Goal: Task Accomplishment & Management: Manage account settings

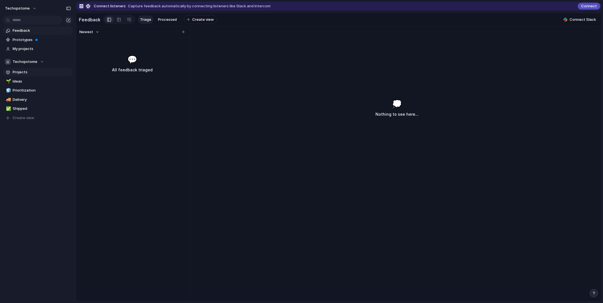
click at [21, 70] on span "Projects" at bounding box center [42, 72] width 58 height 6
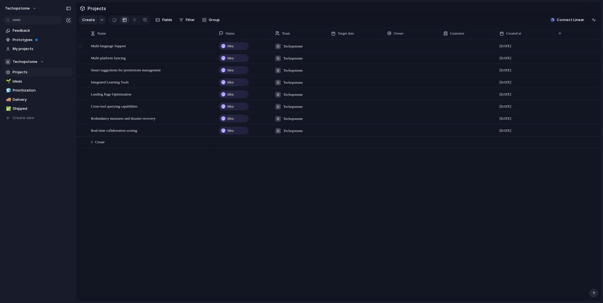
click at [85, 51] on div at bounding box center [81, 47] width 10 height 15
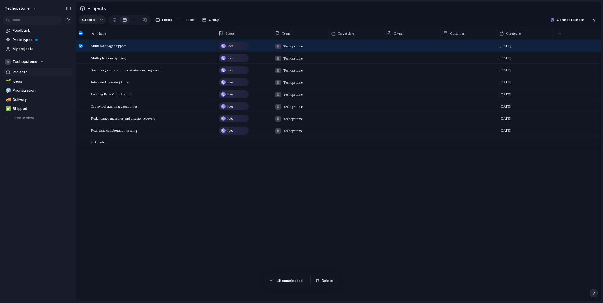
click at [80, 35] on div at bounding box center [81, 33] width 4 height 4
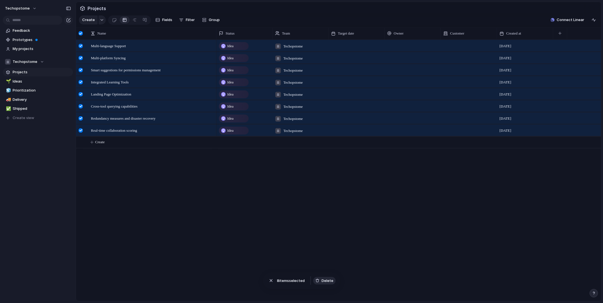
click at [324, 280] on span "Delete" at bounding box center [328, 281] width 12 height 6
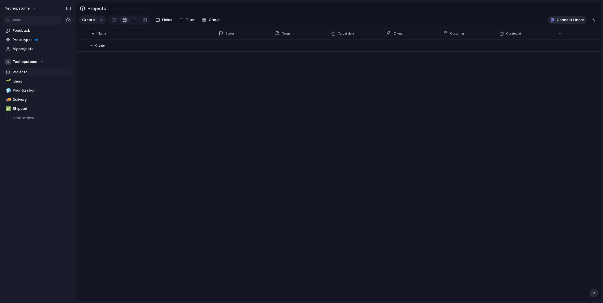
click at [565, 22] on span "Connect Linear" at bounding box center [571, 20] width 28 height 6
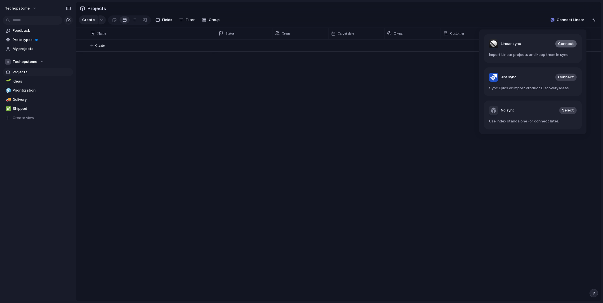
click at [566, 43] on span "Connect" at bounding box center [566, 44] width 16 height 6
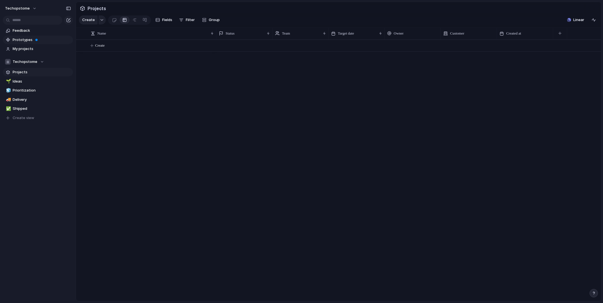
click at [23, 38] on span "Prototypes" at bounding box center [42, 40] width 58 height 6
click at [100, 48] on span "Create" at bounding box center [100, 46] width 10 height 6
click at [122, 48] on button "Create" at bounding box center [346, 46] width 528 height 12
click at [101, 48] on span "Create" at bounding box center [100, 46] width 10 height 6
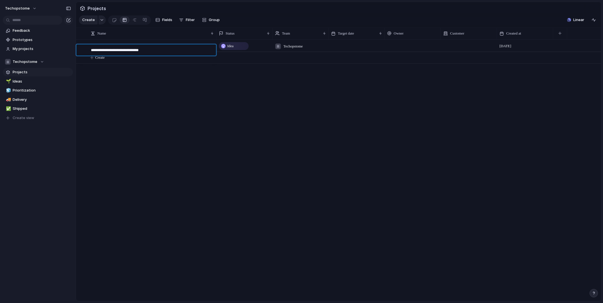
type textarea "**********"
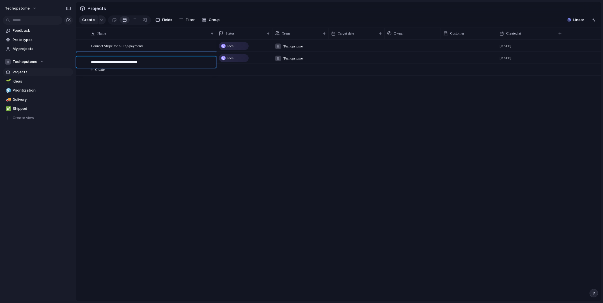
type textarea "**********"
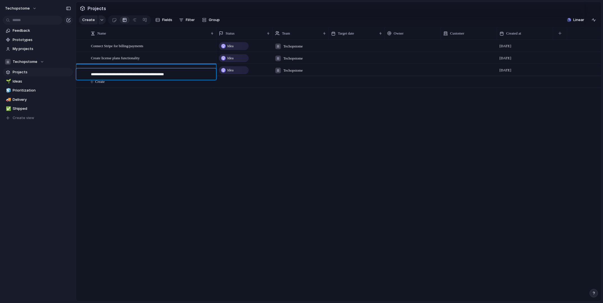
type textarea "**********"
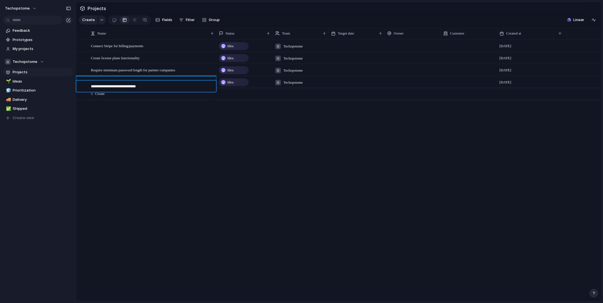
type textarea "**********"
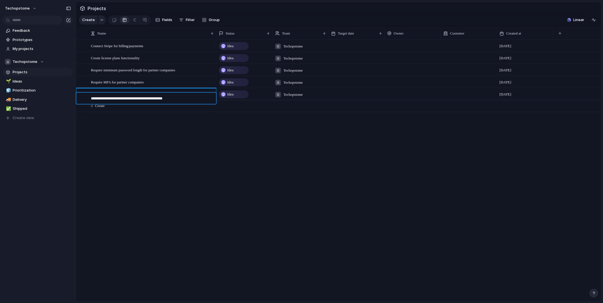
type textarea "**********"
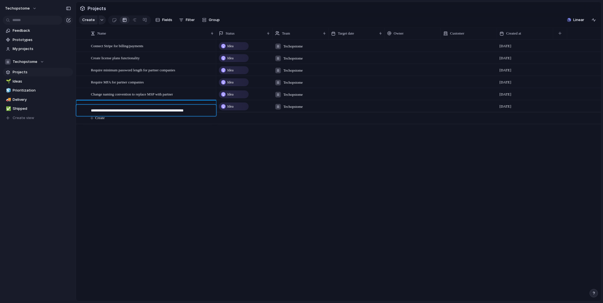
type textarea "**********"
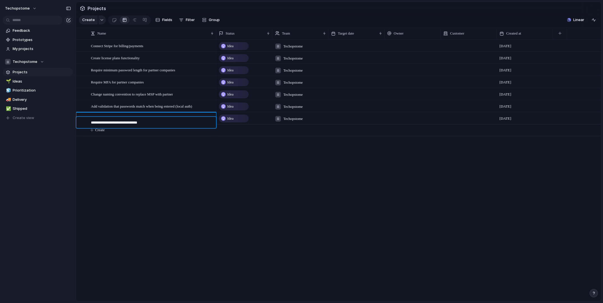
type textarea "**********"
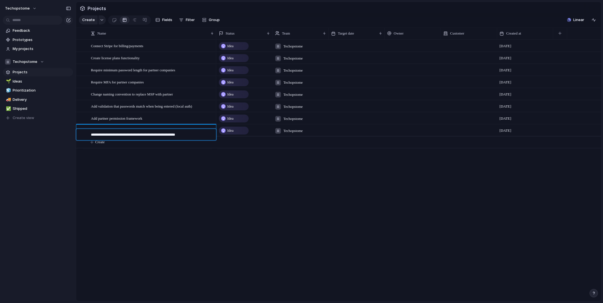
type textarea "**********"
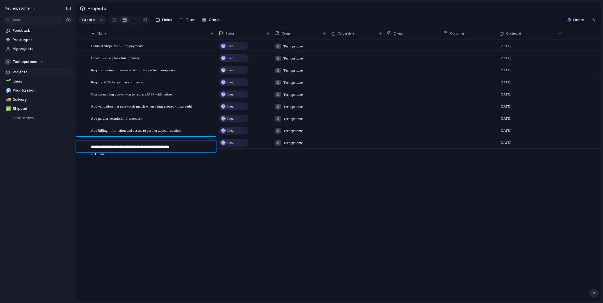
type textarea "**********"
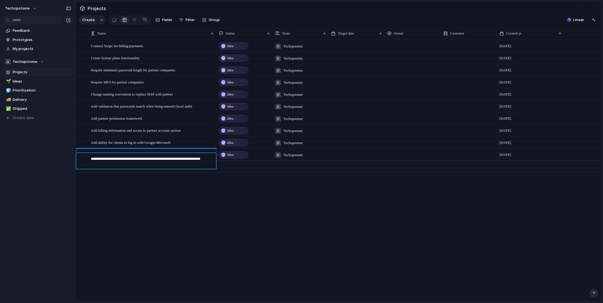
type textarea "**********"
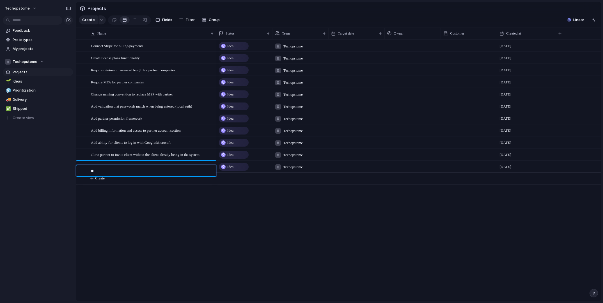
type textarea "*"
type textarea "**********"
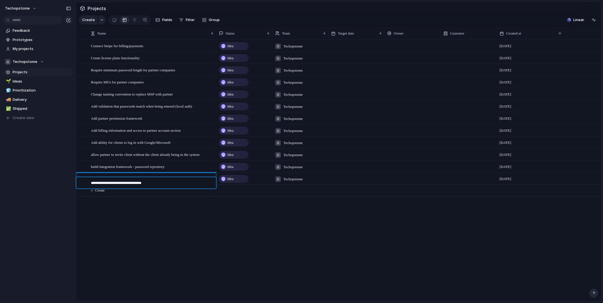
type textarea "**********"
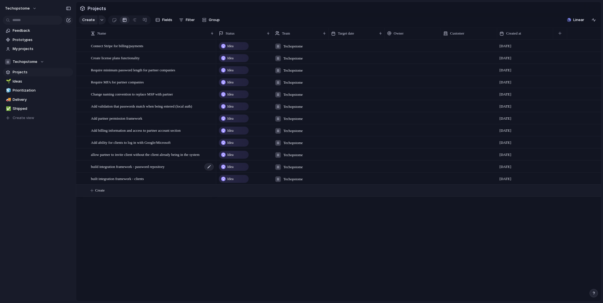
click at [164, 169] on span "build integration framework - password repository" at bounding box center [128, 166] width 74 height 6
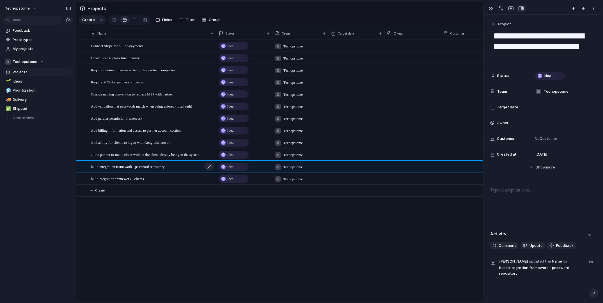
click at [184, 170] on div "build integration framework - password repository" at bounding box center [153, 167] width 124 height 12
click at [533, 47] on textarea "**********" at bounding box center [542, 46] width 99 height 33
drag, startPoint x: 534, startPoint y: 47, endPoint x: 535, endPoint y: 58, distance: 11.0
click at [535, 58] on textarea "**********" at bounding box center [542, 46] width 99 height 33
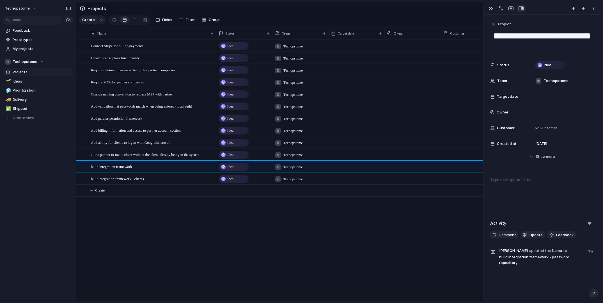
type textarea "**********"
click at [501, 183] on p at bounding box center [542, 179] width 104 height 7
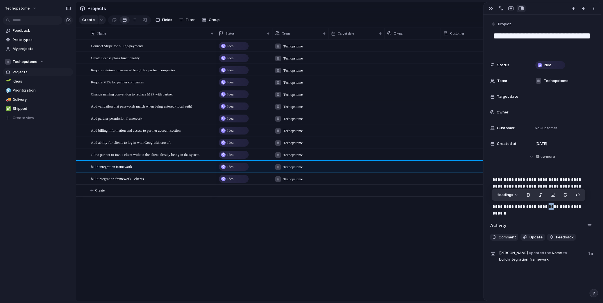
drag, startPoint x: 511, startPoint y: 207, endPoint x: 516, endPoint y: 207, distance: 5.3
click at [516, 207] on p "**********" at bounding box center [542, 193] width 99 height 34
click at [558, 211] on div "**********" at bounding box center [542, 195] width 104 height 38
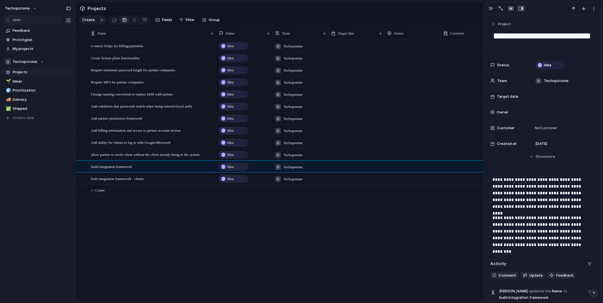
click at [268, 209] on div "Idea Techopstome [DATE] Idea Techopstome [DATE] Idea Techopstome [DATE] Idea Te…" at bounding box center [408, 170] width 385 height 261
click at [168, 184] on div "built integration framework - clients" at bounding box center [153, 179] width 124 height 12
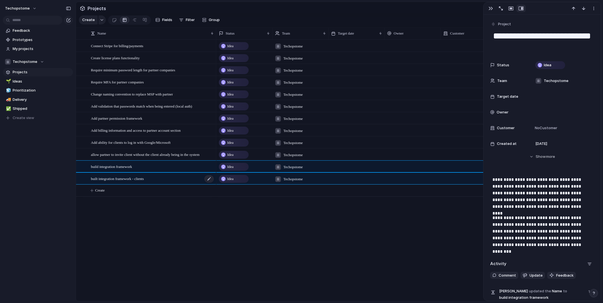
type textarea "**********"
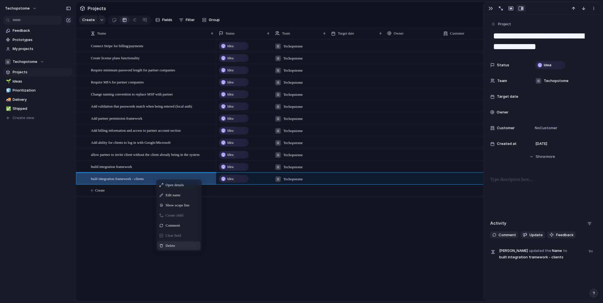
click at [174, 248] on span "Delete" at bounding box center [171, 246] width 10 height 6
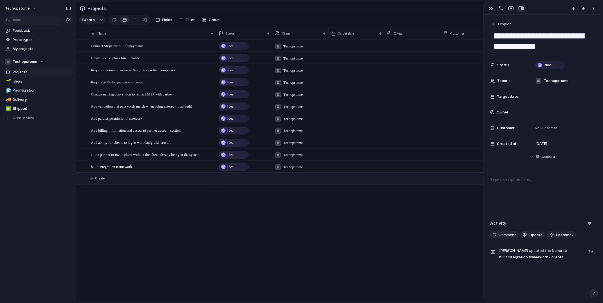
click at [103, 181] on span "Create" at bounding box center [100, 178] width 10 height 6
type textarea "**********"
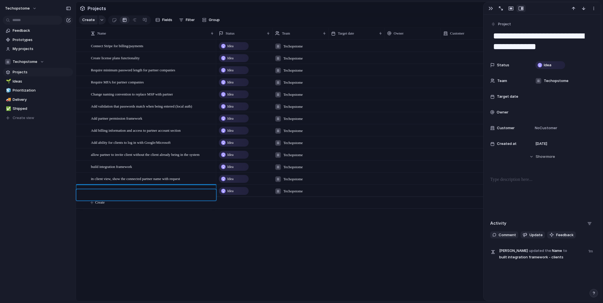
type textarea "*"
type textarea "**********"
click at [170, 182] on span "in client view, show the connected partner name with request" at bounding box center [135, 178] width 89 height 6
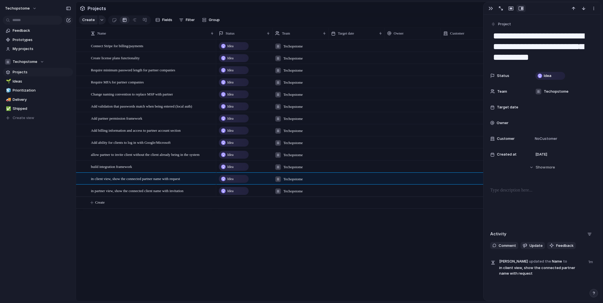
click at [232, 182] on span "Idea" at bounding box center [230, 179] width 6 height 6
click at [164, 233] on div "Backlog Planned In Progress Completed Canceled" at bounding box center [301, 151] width 603 height 303
click at [512, 191] on p at bounding box center [542, 190] width 104 height 7
click at [184, 194] on span "in partner view, show the connected client name with invitation" at bounding box center [137, 190] width 93 height 6
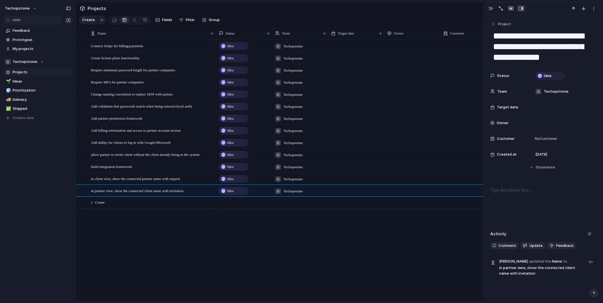
click at [496, 191] on p at bounding box center [542, 190] width 104 height 7
click at [361, 239] on div "Idea Techopstome [DATE] Idea Techopstome [DATE] Idea Techopstome [DATE] Idea Te…" at bounding box center [408, 170] width 385 height 261
click at [140, 61] on span "Create license plans functionality" at bounding box center [115, 57] width 49 height 6
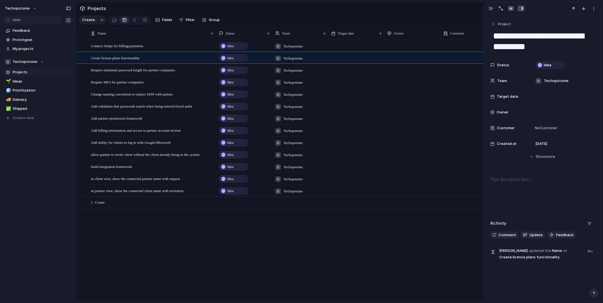
click at [571, 35] on textarea "**********" at bounding box center [542, 41] width 99 height 23
click at [511, 183] on div at bounding box center [542, 194] width 104 height 36
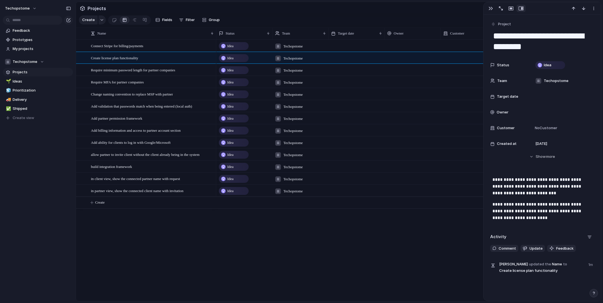
click at [233, 241] on div "Idea Techopstome [DATE] Idea Techopstome [DATE] Idea Techopstome [DATE] Idea Te…" at bounding box center [408, 170] width 385 height 261
click at [229, 97] on span "Idea" at bounding box center [230, 95] width 6 height 6
click at [232, 122] on span "Backlog" at bounding box center [233, 123] width 14 height 6
click at [83, 39] on div at bounding box center [81, 34] width 10 height 12
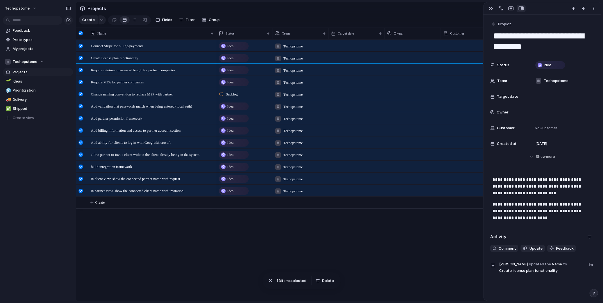
click at [234, 49] on span "Idea" at bounding box center [230, 46] width 6 height 6
click at [234, 73] on span "Backlog" at bounding box center [233, 74] width 14 height 6
click at [239, 49] on div "Backlog" at bounding box center [230, 46] width 20 height 7
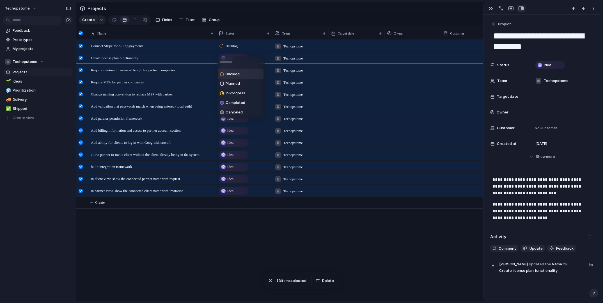
click at [237, 75] on span "Backlog" at bounding box center [233, 74] width 14 height 6
click at [232, 61] on span "Idea" at bounding box center [230, 58] width 6 height 6
click at [229, 85] on span "Backlog" at bounding box center [233, 86] width 14 height 6
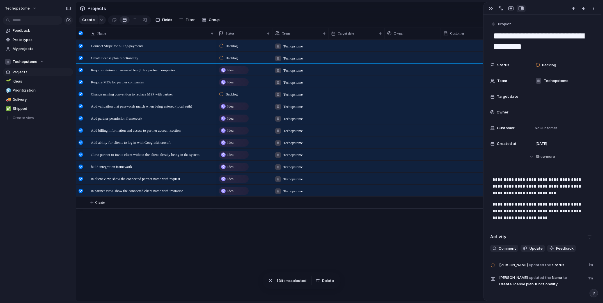
click at [230, 72] on span "Idea" at bounding box center [230, 70] width 6 height 6
click at [231, 98] on span "Backlog" at bounding box center [233, 98] width 14 height 6
click at [230, 85] on span "Idea" at bounding box center [230, 82] width 6 height 6
click at [234, 111] on span "Backlog" at bounding box center [233, 111] width 14 height 6
click at [203, 233] on div "Connect Stripe for billing/payments Create license plan functionality Require m…" at bounding box center [338, 170] width 525 height 261
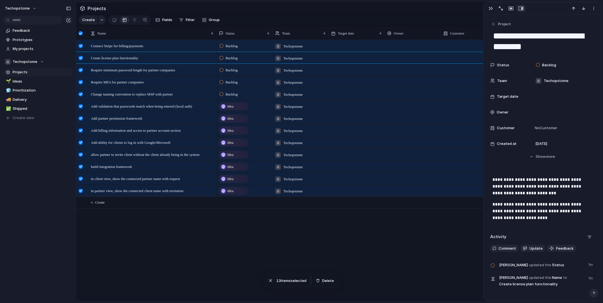
click at [226, 110] on div "Idea" at bounding box center [234, 106] width 29 height 7
click at [232, 134] on span "Backlog" at bounding box center [233, 135] width 14 height 6
click at [166, 73] on span "Require minimum password length for partner companies" at bounding box center [133, 70] width 84 height 6
type textarea "**********"
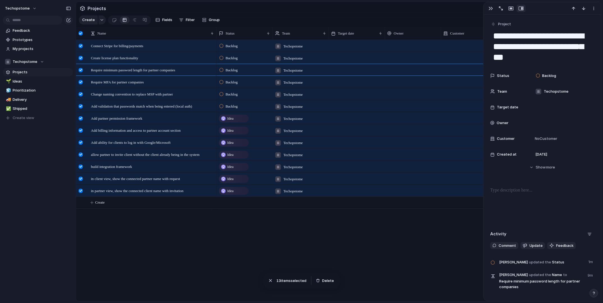
click at [507, 193] on p at bounding box center [542, 190] width 104 height 7
click at [236, 255] on div "Backlog Techopstome [DATE] Backlog Techopstome [DATE] Backlog Techopstome [DATE…" at bounding box center [408, 170] width 385 height 261
click at [230, 121] on span "Idea" at bounding box center [230, 119] width 6 height 6
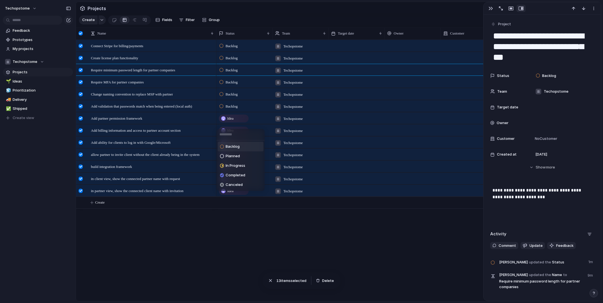
click at [230, 146] on span "Backlog" at bounding box center [233, 147] width 14 height 6
click at [232, 133] on span "Idea" at bounding box center [230, 131] width 6 height 6
click at [234, 159] on span "Backlog" at bounding box center [233, 159] width 14 height 6
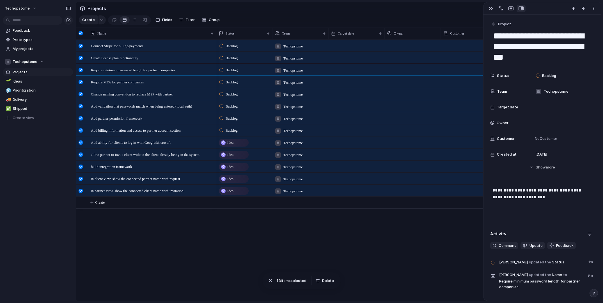
click at [233, 145] on span "Idea" at bounding box center [230, 143] width 6 height 6
click at [230, 169] on span "Backlog" at bounding box center [233, 171] width 14 height 6
click at [230, 157] on span "Idea" at bounding box center [230, 155] width 6 height 6
click at [228, 182] on span "Backlog" at bounding box center [233, 183] width 14 height 6
click at [228, 170] on span "Idea" at bounding box center [230, 167] width 6 height 6
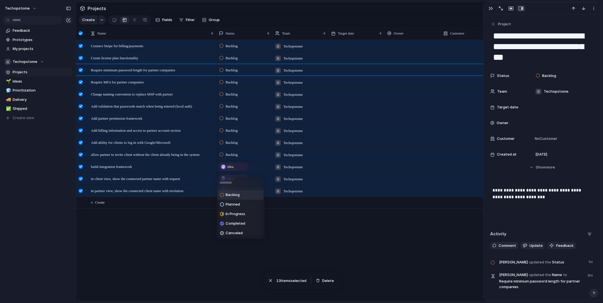
click at [234, 194] on span "Backlog" at bounding box center [233, 195] width 14 height 6
click at [232, 182] on span "Idea" at bounding box center [230, 179] width 6 height 6
click at [232, 205] on span "Backlog" at bounding box center [233, 207] width 14 height 6
click at [229, 194] on span "Idea" at bounding box center [230, 191] width 6 height 6
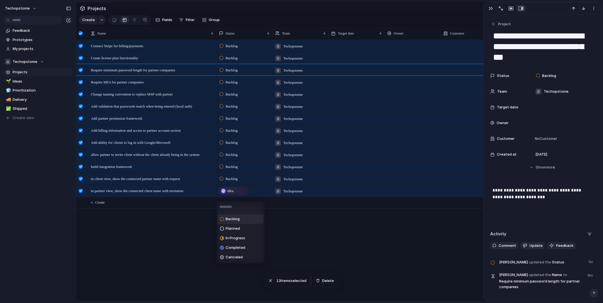
click at [232, 218] on span "Backlog" at bounding box center [233, 219] width 14 height 6
click at [187, 222] on div "Connect Stripe for billing/payments Create license plan functionality Require m…" at bounding box center [338, 170] width 525 height 261
click at [399, 12] on section "Projects" at bounding box center [338, 8] width 525 height 13
click at [188, 242] on div "Connect Stripe for billing/payments Create license plan functionality Require m…" at bounding box center [338, 170] width 525 height 261
click at [15, 81] on span "Ideas" at bounding box center [42, 82] width 58 height 6
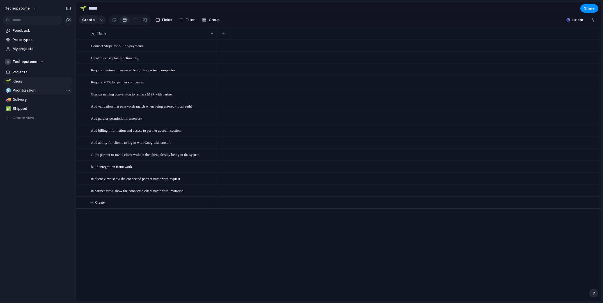
click at [22, 89] on span "Prioritization" at bounding box center [42, 91] width 58 height 6
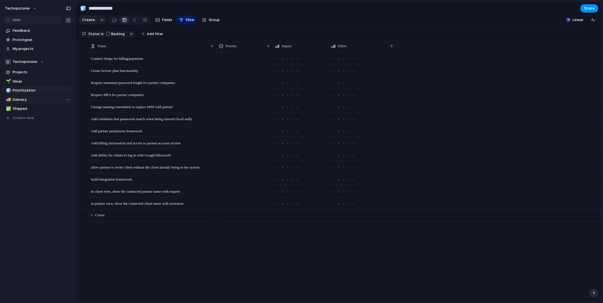
click at [17, 98] on span "Delivery" at bounding box center [42, 100] width 58 height 6
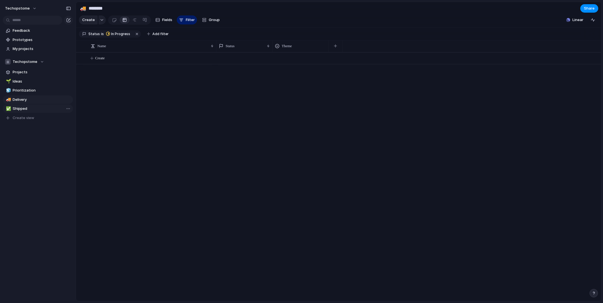
click at [17, 109] on span "Shipped" at bounding box center [42, 109] width 58 height 6
type input "*******"
click at [21, 72] on span "Projects" at bounding box center [42, 72] width 58 height 6
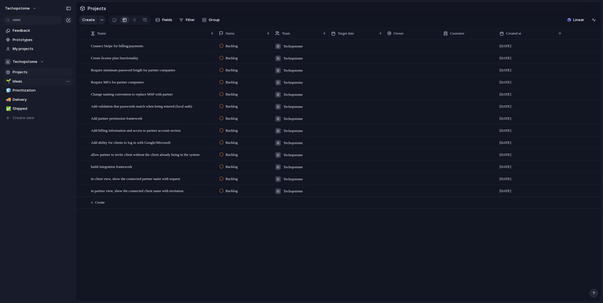
click at [17, 80] on span "Ideas" at bounding box center [42, 82] width 58 height 6
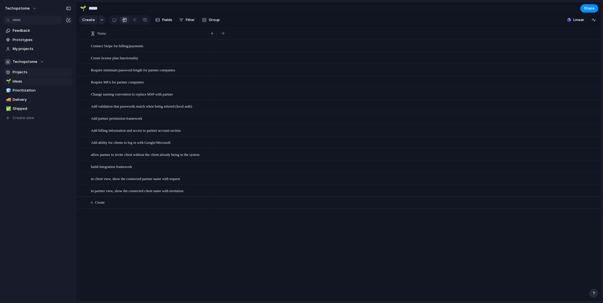
click at [19, 71] on span "Projects" at bounding box center [42, 72] width 58 height 6
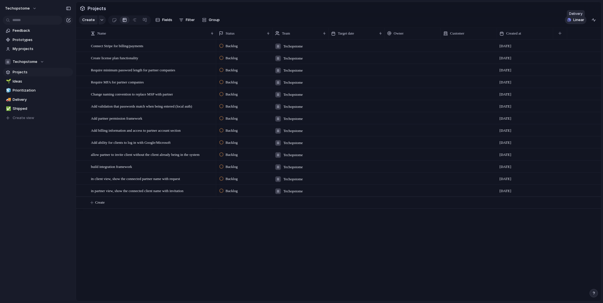
click at [576, 22] on span "Linear" at bounding box center [578, 20] width 11 height 6
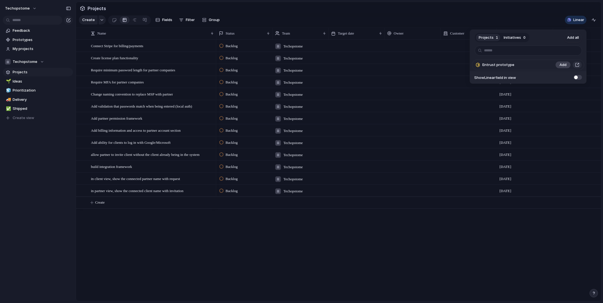
click at [560, 64] on span "Add" at bounding box center [563, 65] width 7 height 6
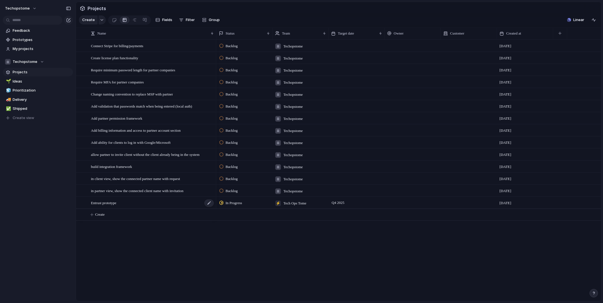
drag, startPoint x: 111, startPoint y: 194, endPoint x: 140, endPoint y: 205, distance: 30.2
click at [81, 35] on div at bounding box center [81, 33] width 4 height 4
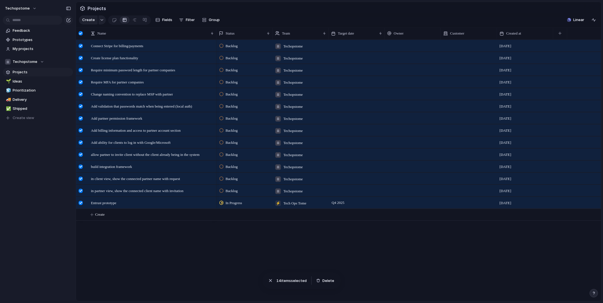
click at [80, 205] on div at bounding box center [81, 203] width 4 height 4
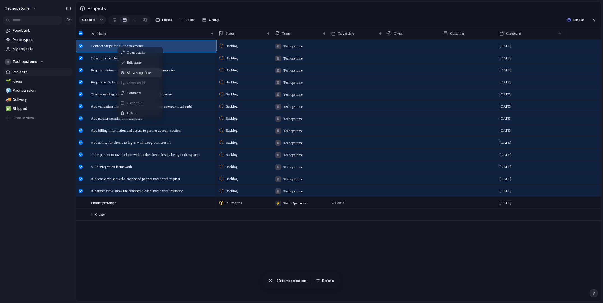
click at [138, 76] on span "Show scope line" at bounding box center [139, 73] width 24 height 6
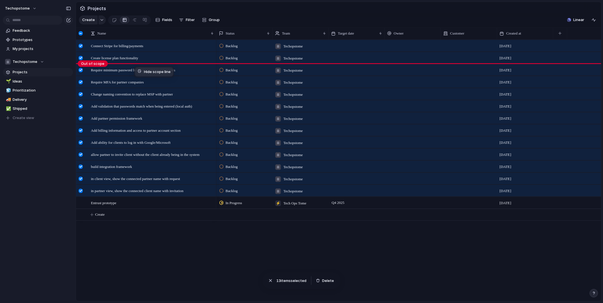
click at [146, 72] on span "Hide scope line" at bounding box center [157, 72] width 27 height 6
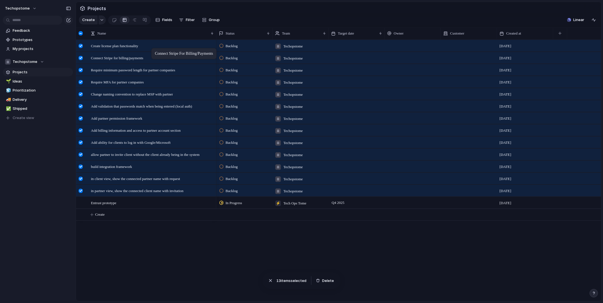
drag, startPoint x: 168, startPoint y: 50, endPoint x: 154, endPoint y: 49, distance: 14.3
click at [17, 81] on span "Ideas" at bounding box center [42, 82] width 58 height 6
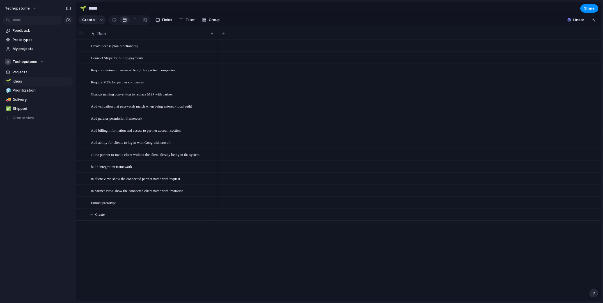
click at [83, 38] on div at bounding box center [81, 34] width 10 height 12
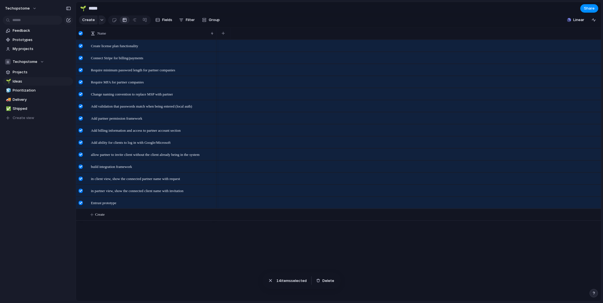
click at [80, 205] on div at bounding box center [81, 203] width 4 height 4
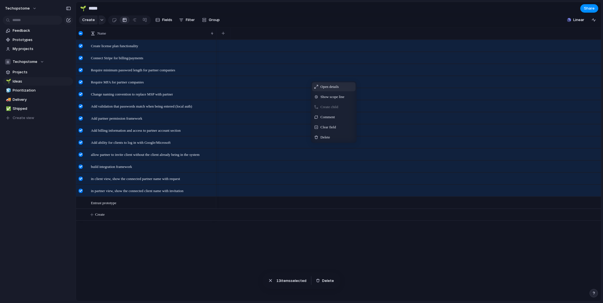
click at [330, 90] on span "Open details" at bounding box center [330, 87] width 18 height 6
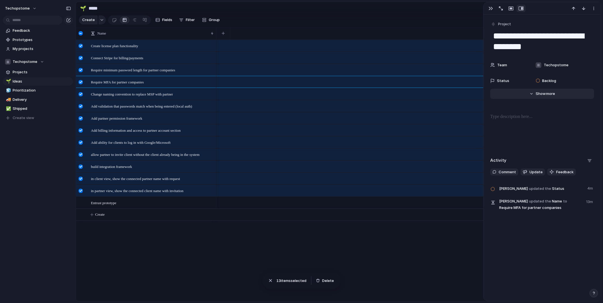
click at [542, 93] on span "Show" at bounding box center [541, 94] width 10 height 6
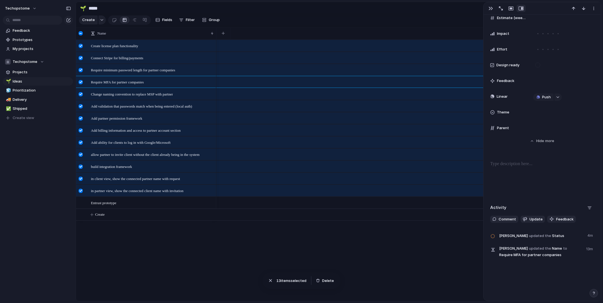
scroll to position [206, 0]
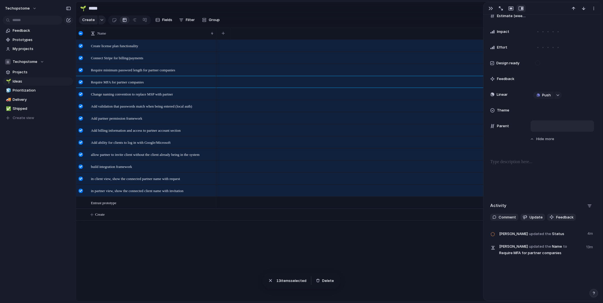
click at [542, 125] on div at bounding box center [562, 126] width 58 height 6
type input "*"
drag, startPoint x: 260, startPoint y: 237, endPoint x: 261, endPoint y: 230, distance: 7.1
click at [260, 237] on div at bounding box center [408, 170] width 385 height 261
click at [81, 35] on div at bounding box center [81, 33] width 4 height 4
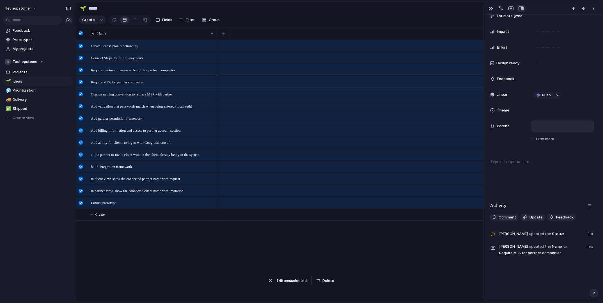
click at [81, 35] on div at bounding box center [81, 33] width 4 height 4
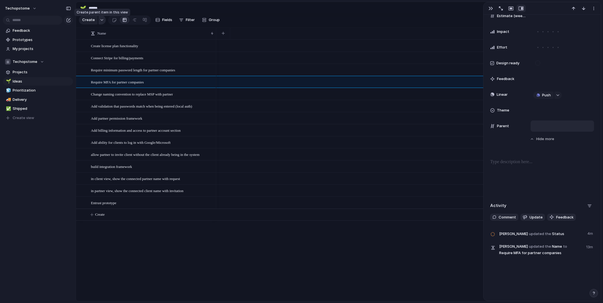
click at [100, 21] on div "button" at bounding box center [102, 20] width 4 height 2
click at [292, 18] on div "Goal Program Initiative Launch Project Customize" at bounding box center [301, 151] width 603 height 303
click at [110, 206] on span "Entrust prototype" at bounding box center [104, 202] width 26 height 6
type textarea "**********"
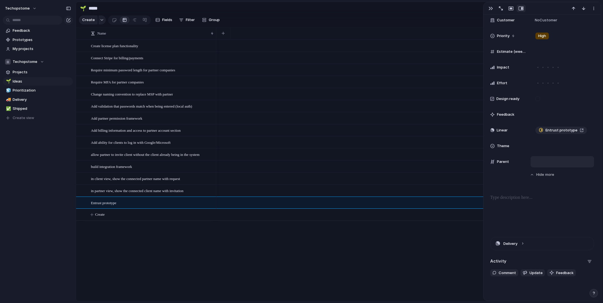
scroll to position [181, 0]
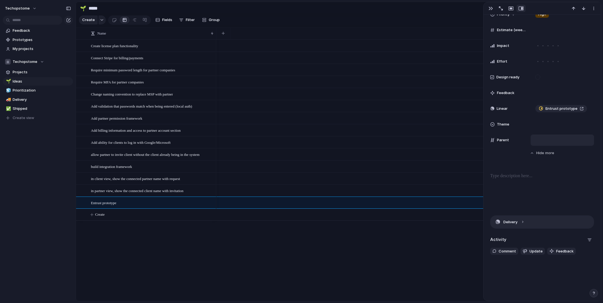
click at [509, 221] on button "Delivery" at bounding box center [542, 222] width 103 height 13
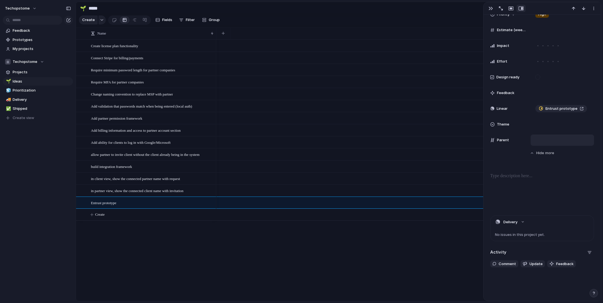
click at [250, 20] on section "Create Fields Filter Group Zoom Collapse Linear" at bounding box center [338, 20] width 525 height 13
click at [82, 35] on div at bounding box center [81, 33] width 4 height 4
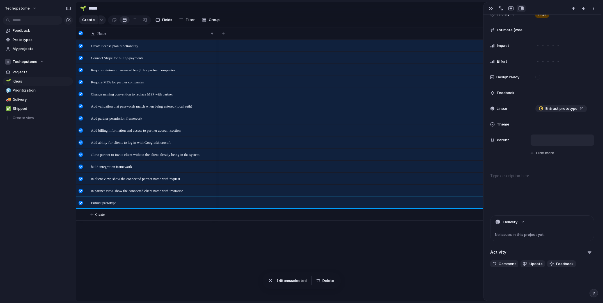
click at [80, 205] on div at bounding box center [81, 203] width 4 height 4
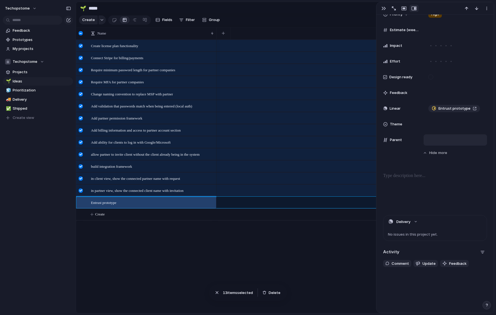
click at [77, 225] on div "Create license plan functionality Connect Stripe for billing/payments Require m…" at bounding box center [285, 177] width 418 height 274
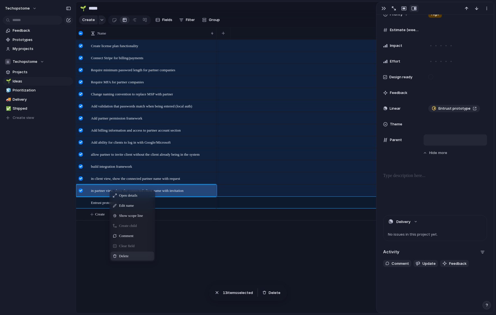
click at [129, 259] on span "Delete" at bounding box center [124, 256] width 10 height 6
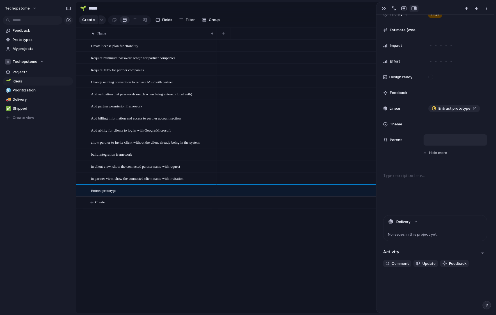
click at [158, 229] on div "Entrust prototype in partner view, show the connected client name with invitati…" at bounding box center [285, 177] width 418 height 274
click at [86, 51] on div at bounding box center [81, 47] width 10 height 15
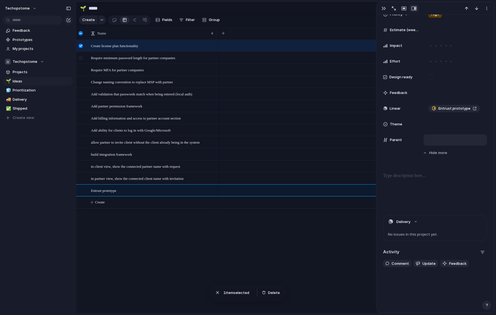
click at [82, 60] on div at bounding box center [81, 58] width 4 height 4
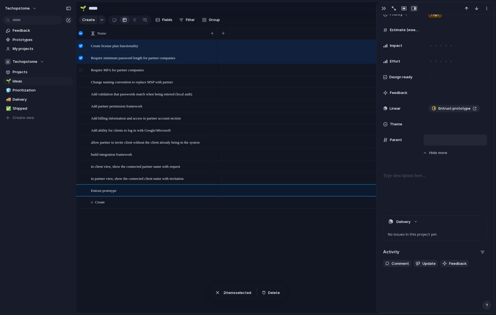
click at [82, 72] on div at bounding box center [81, 70] width 4 height 4
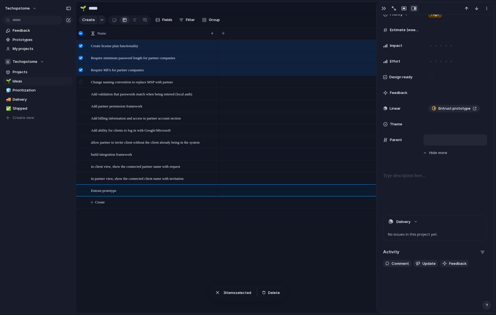
click at [83, 87] on div at bounding box center [81, 83] width 10 height 15
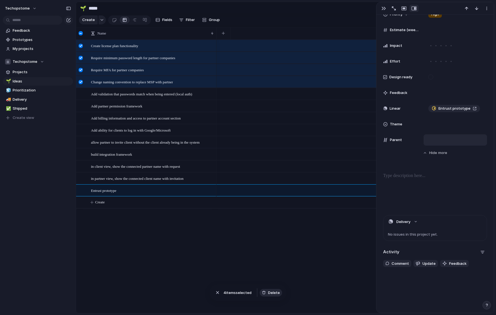
click at [269, 293] on span "Delete" at bounding box center [274, 293] width 12 height 6
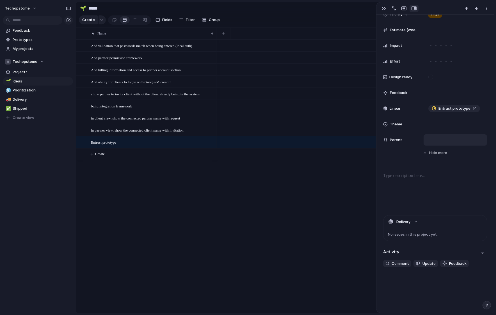
click at [141, 188] on div "Entrust prototype in partner view, show the connected client name with invitati…" at bounding box center [285, 177] width 418 height 274
click at [412, 220] on button "Delivery" at bounding box center [434, 222] width 103 height 13
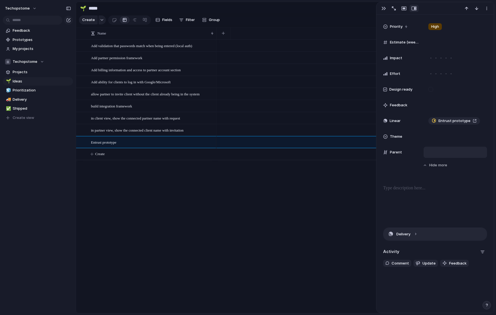
click at [417, 234] on button "Delivery" at bounding box center [434, 234] width 103 height 13
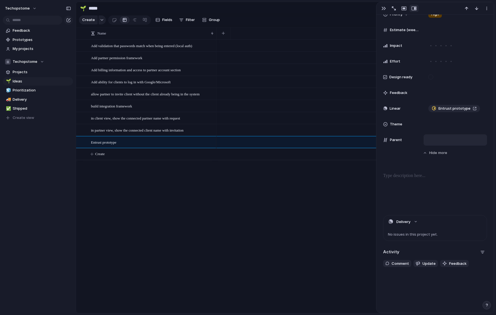
click at [257, 201] on div at bounding box center [355, 177] width 278 height 274
click at [54, 176] on div "techopstome Feedback Prototypes My projects Techopstome Projects 🌱 Ideas 🧊 Prio…" at bounding box center [38, 157] width 76 height 315
click at [83, 132] on div at bounding box center [81, 130] width 4 height 4
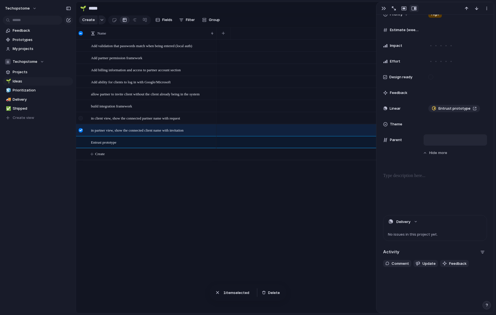
click at [81, 120] on div at bounding box center [81, 118] width 4 height 4
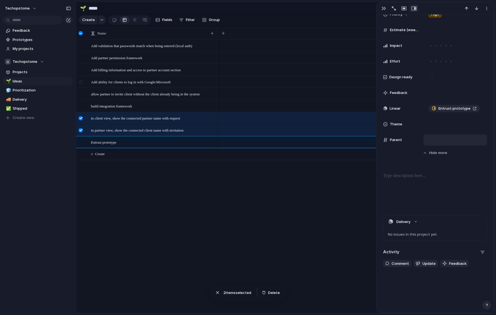
click at [81, 84] on div at bounding box center [81, 82] width 4 height 4
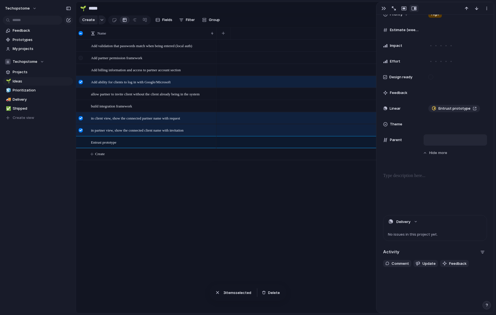
click at [81, 60] on div at bounding box center [81, 58] width 4 height 4
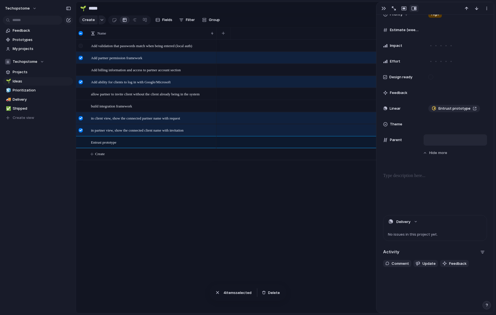
click at [83, 48] on div at bounding box center [81, 46] width 4 height 4
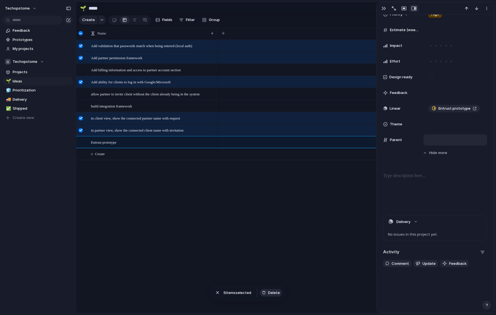
click at [271, 292] on span "Delete" at bounding box center [274, 293] width 12 height 6
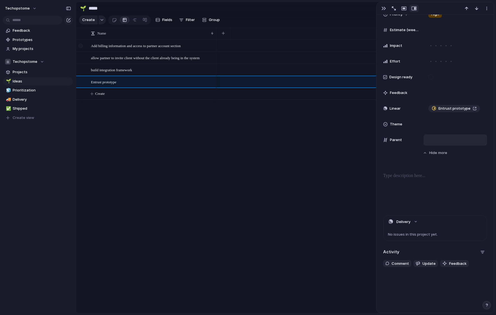
click at [83, 51] on div at bounding box center [81, 47] width 10 height 15
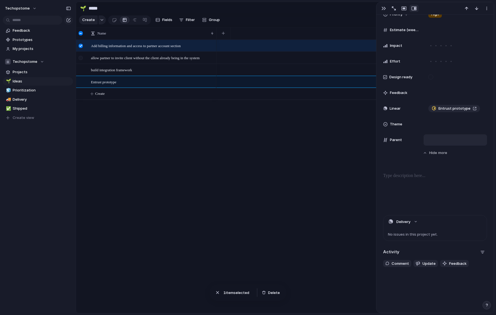
click at [81, 60] on div at bounding box center [81, 58] width 4 height 4
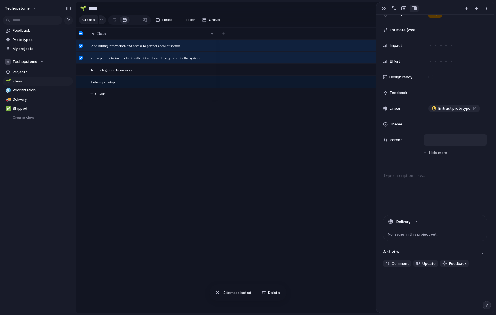
click at [81, 48] on div at bounding box center [81, 46] width 4 height 4
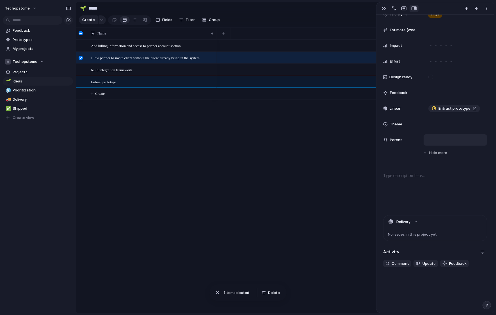
click at [80, 60] on div at bounding box center [81, 58] width 4 height 4
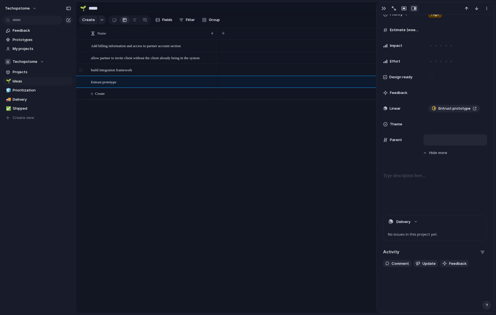
click at [82, 72] on div at bounding box center [81, 70] width 4 height 4
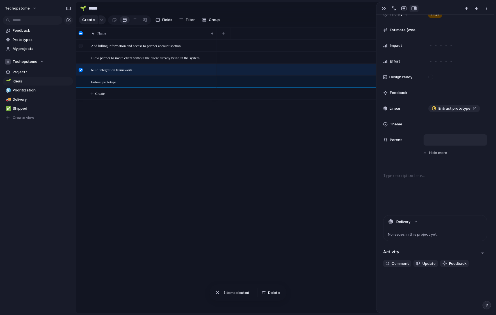
click at [81, 48] on div at bounding box center [81, 46] width 4 height 4
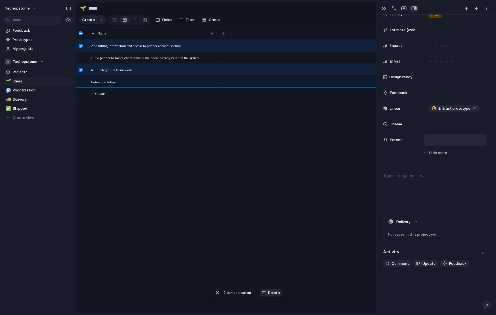
click at [266, 292] on button "Delete" at bounding box center [271, 293] width 22 height 8
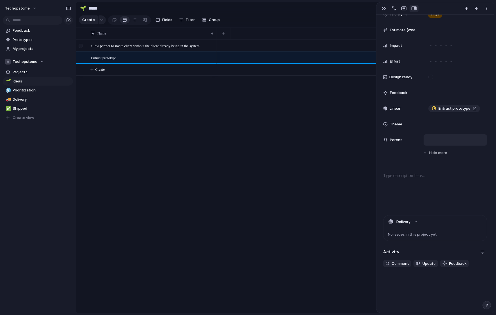
click at [81, 48] on div at bounding box center [81, 46] width 4 height 4
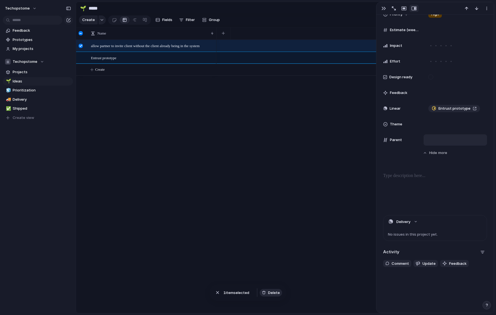
click at [269, 292] on span "Delete" at bounding box center [274, 293] width 12 height 6
